Goal: Task Accomplishment & Management: Manage account settings

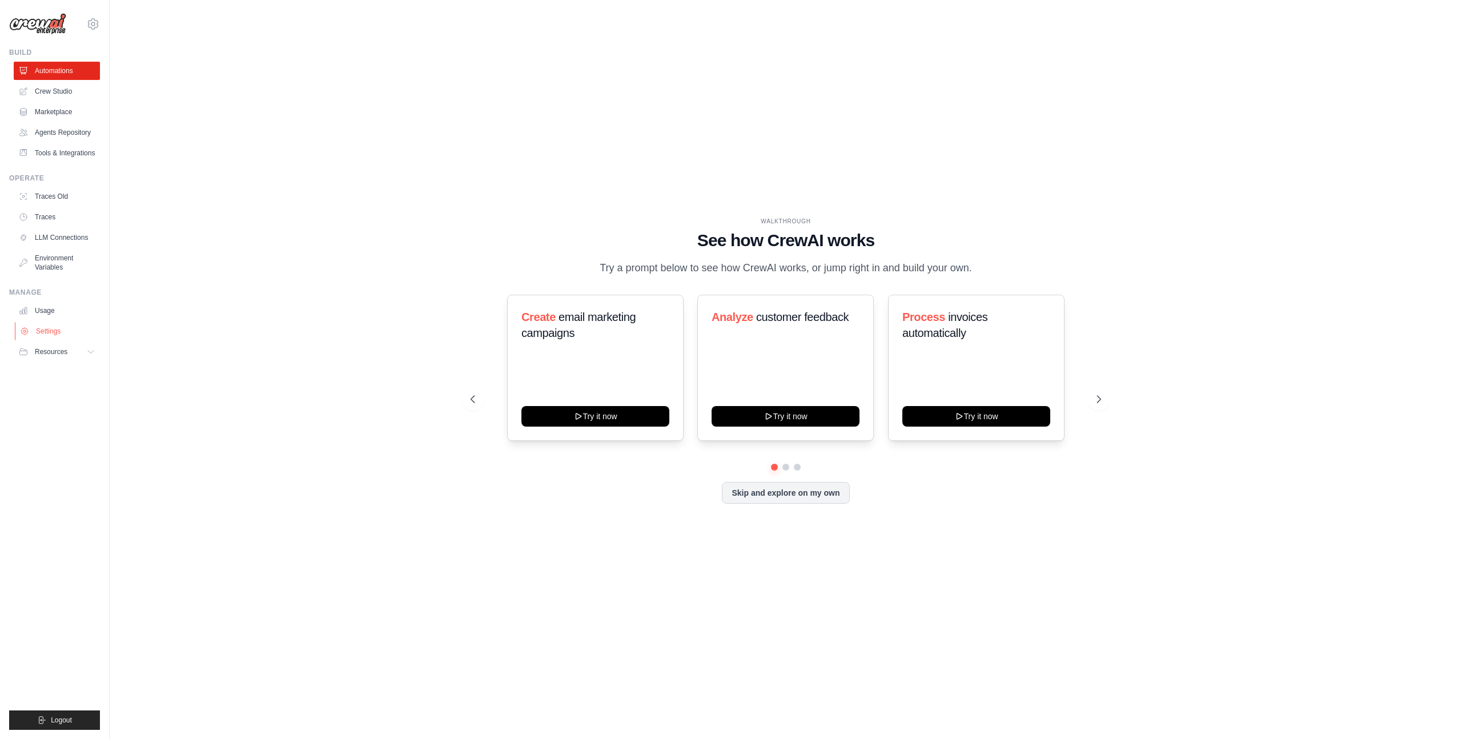
click at [49, 331] on link "Settings" at bounding box center [58, 331] width 86 height 18
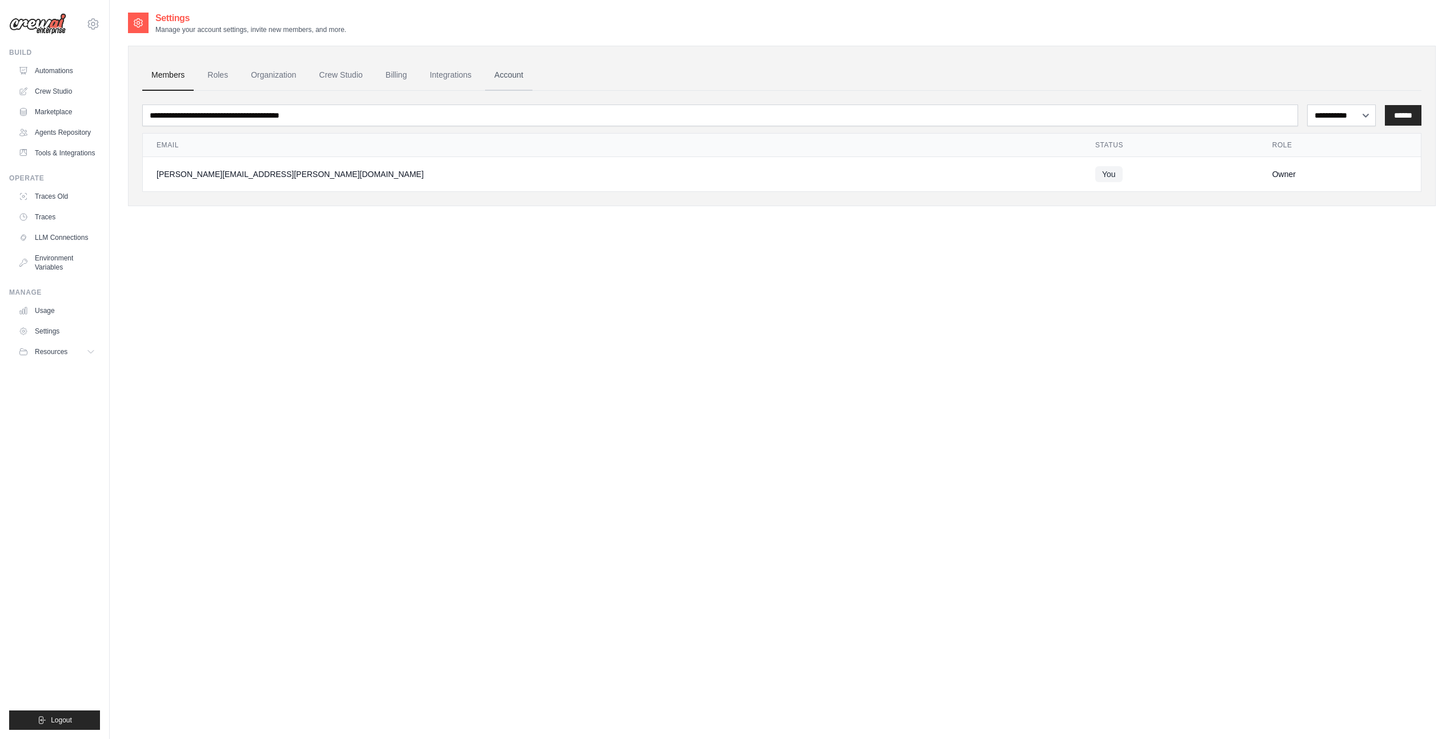
click at [495, 75] on link "Account" at bounding box center [508, 75] width 47 height 31
